Goal: Information Seeking & Learning: Understand process/instructions

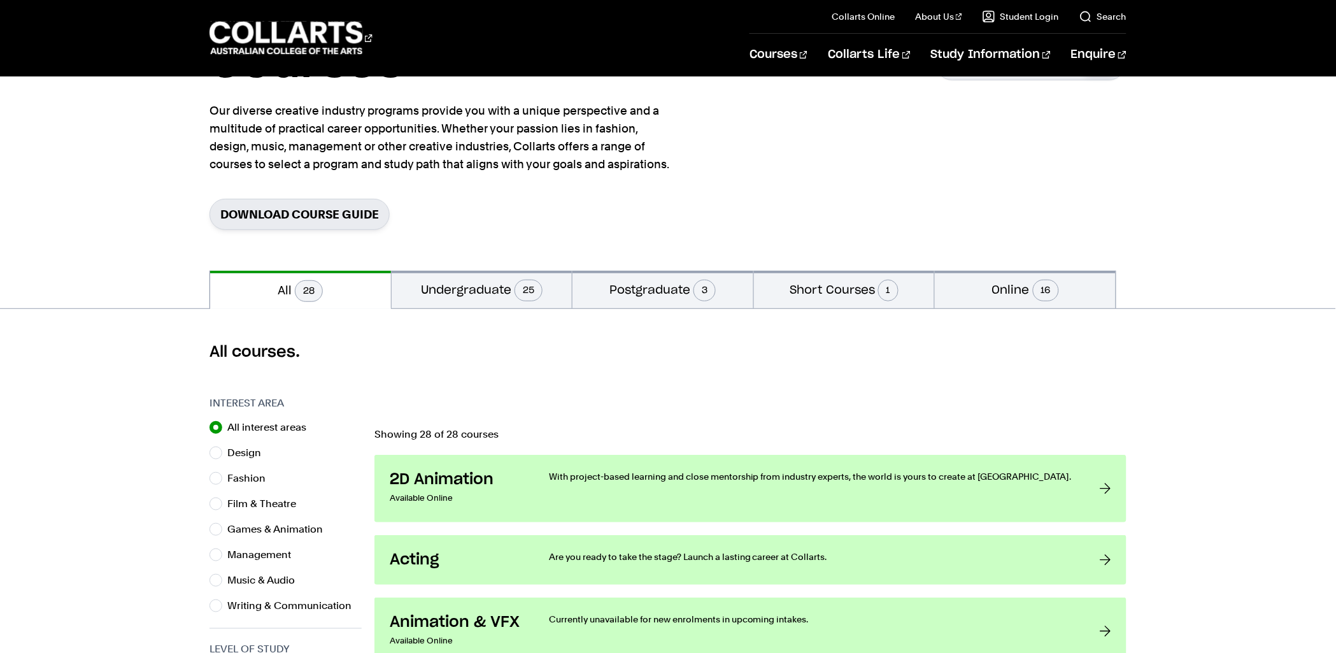
scroll to position [88, 0]
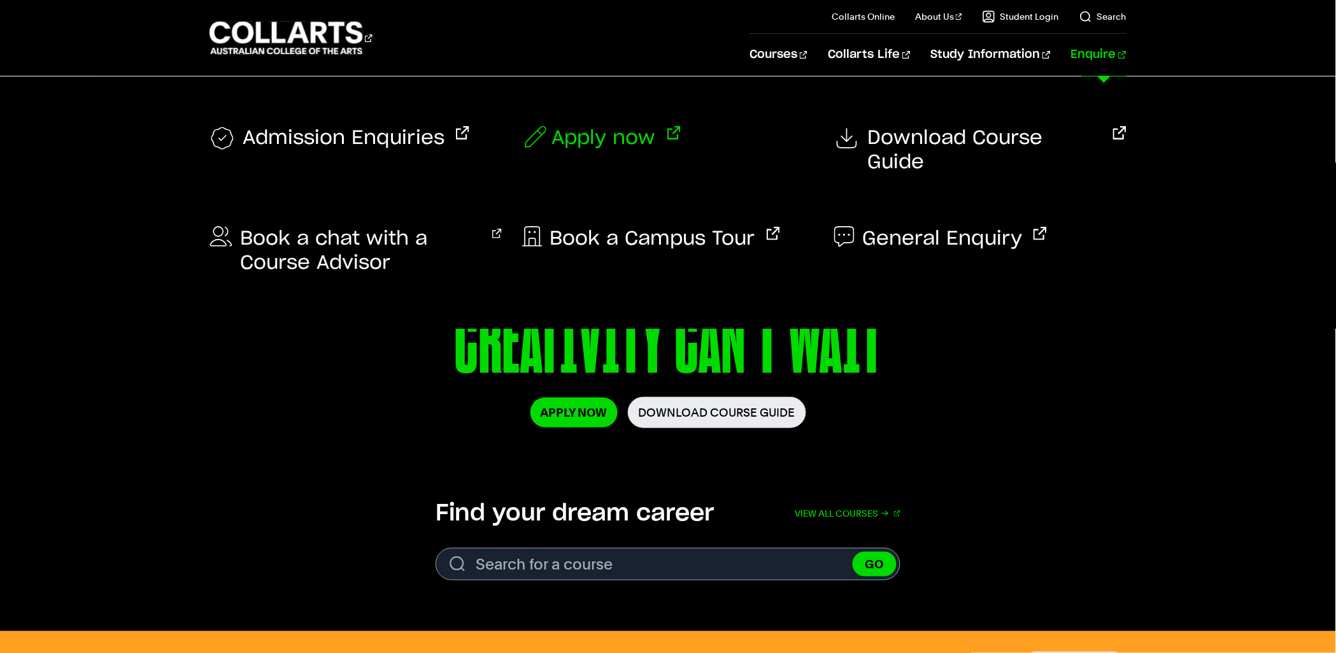
click at [623, 139] on span "Apply now" at bounding box center [604, 138] width 104 height 24
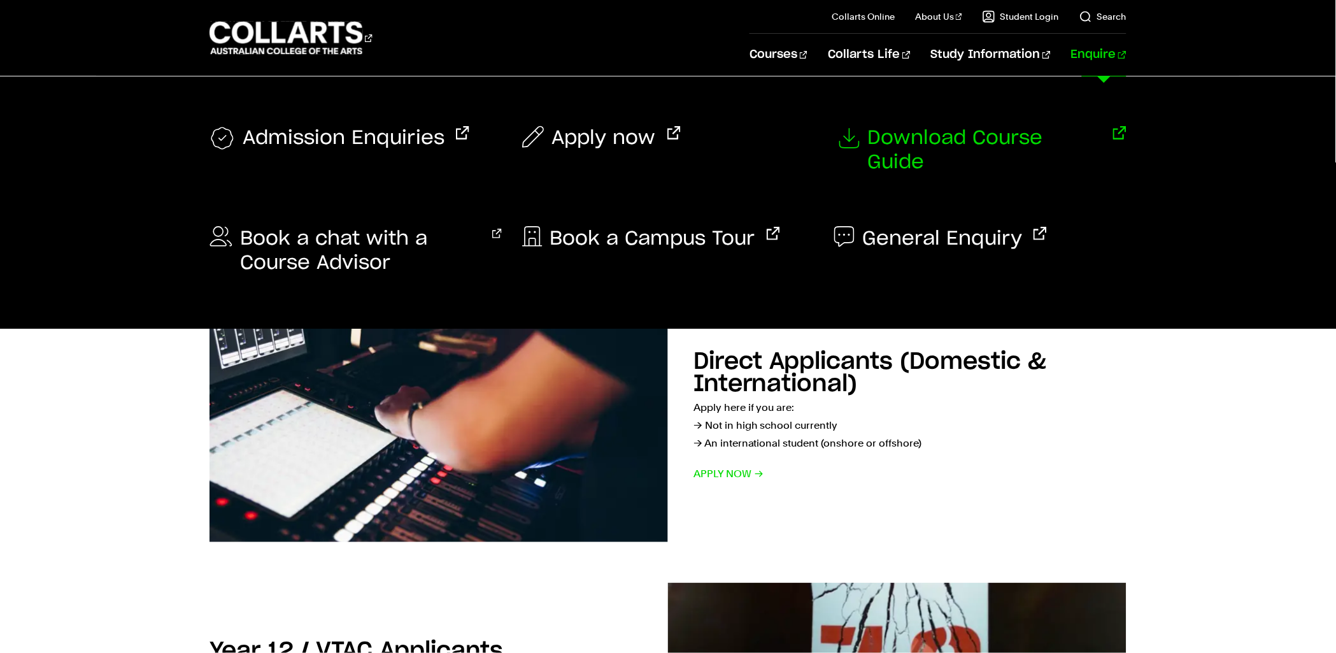
click at [940, 131] on span "Download Course Guide" at bounding box center [984, 150] width 234 height 48
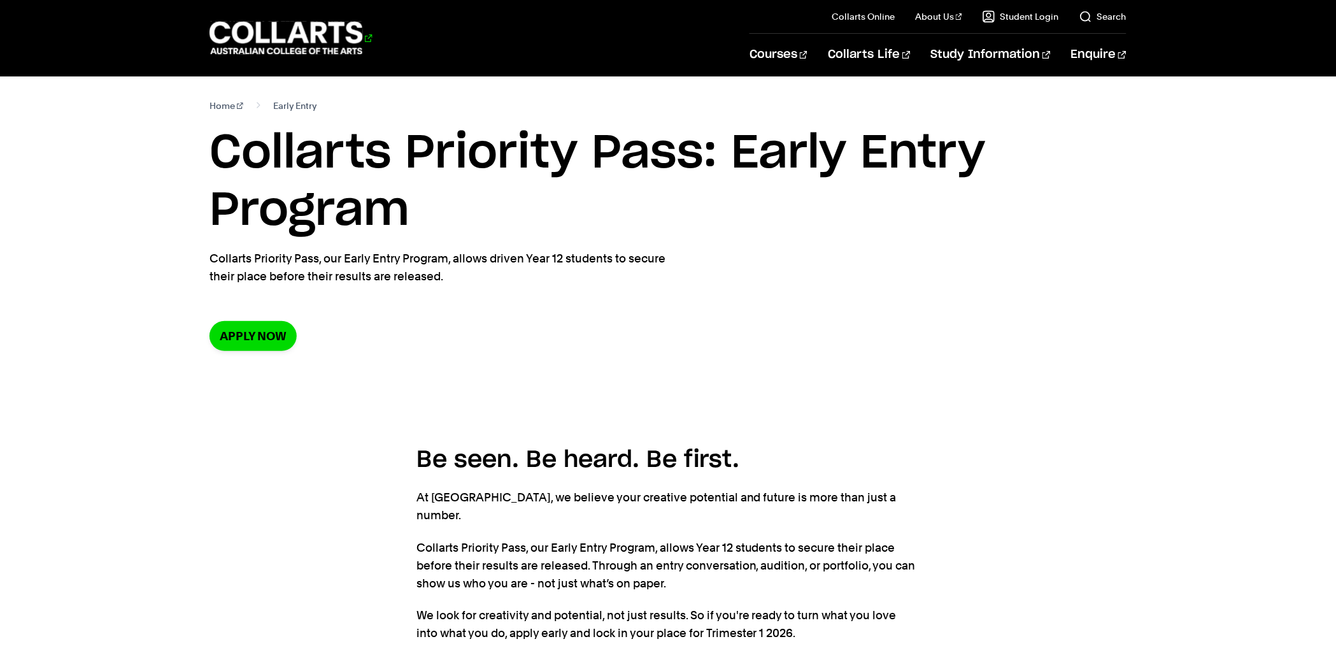
click at [336, 44] on 1 "Go to homepage" at bounding box center [286, 38] width 153 height 33
click at [725, 217] on h1 "Collarts Priority Pass: Early Entry Program" at bounding box center [668, 182] width 917 height 115
